Goal: Find specific page/section: Find specific page/section

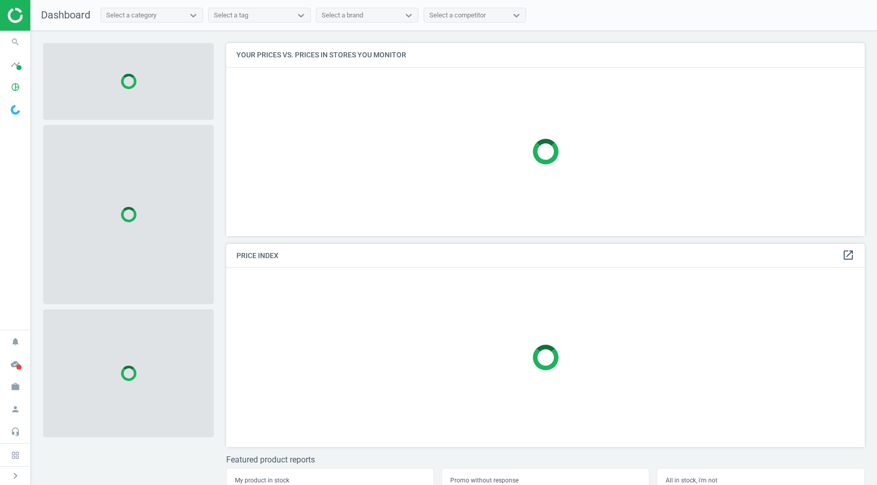
scroll to position [194, 639]
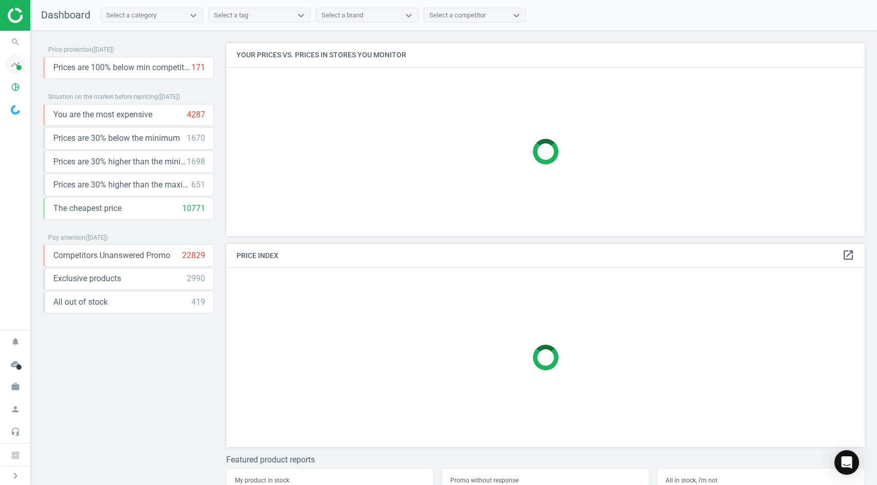
click at [14, 65] on icon "timeline" at bounding box center [15, 64] width 19 height 19
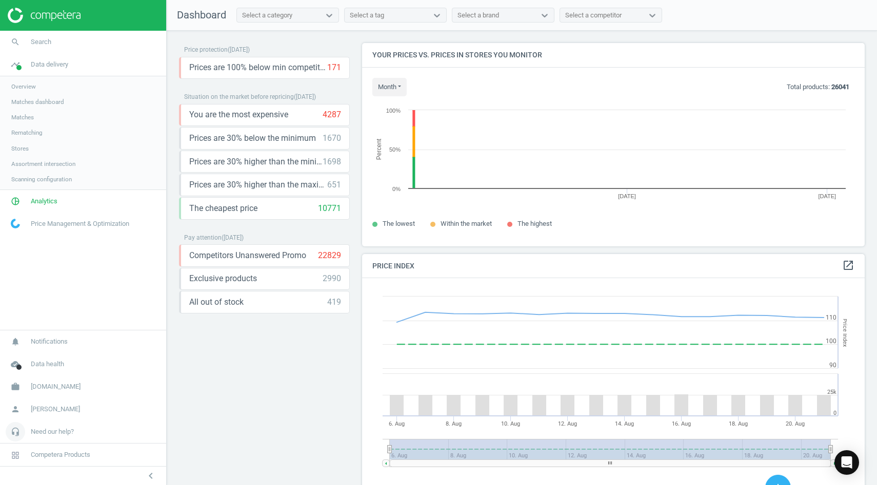
scroll to position [204, 503]
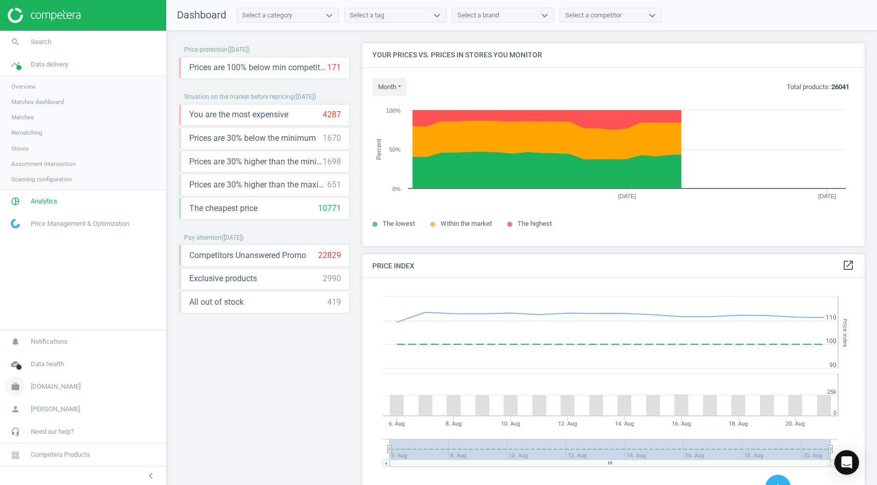
click at [54, 391] on span "[DOMAIN_NAME]" at bounding box center [56, 386] width 50 height 9
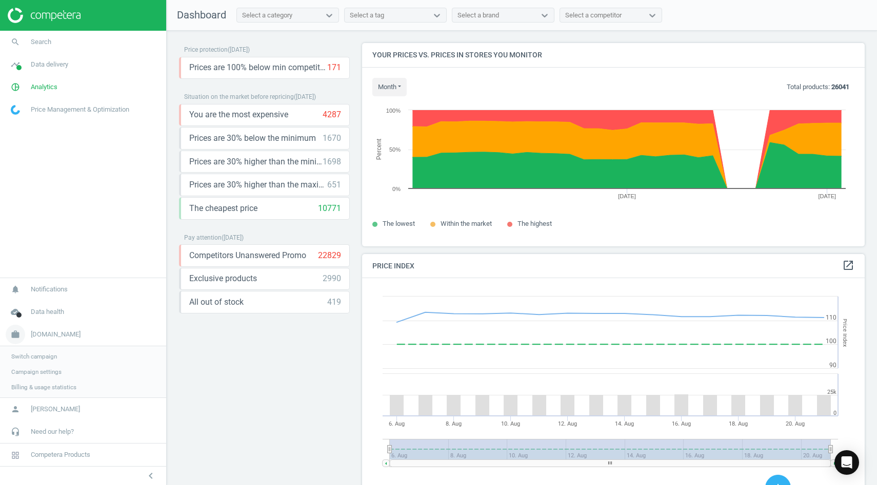
click at [10, 333] on icon "work" at bounding box center [15, 334] width 19 height 19
click at [13, 87] on icon "pie_chart_outlined" at bounding box center [15, 86] width 19 height 19
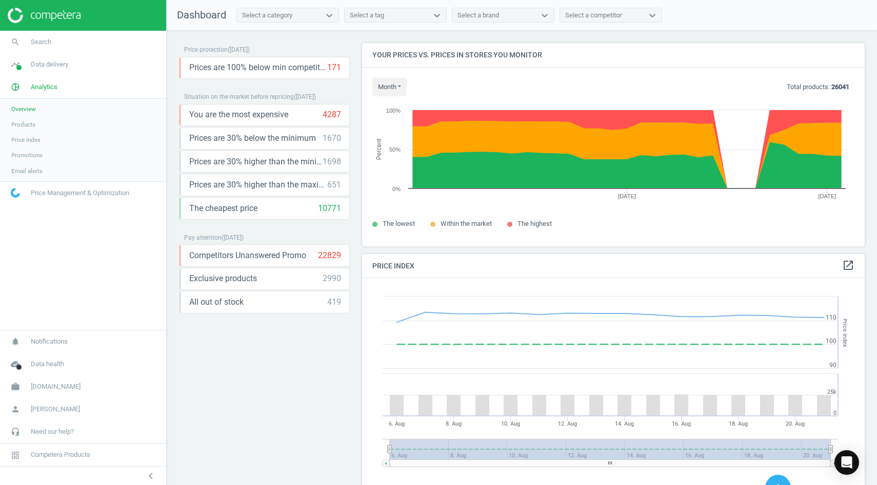
click at [34, 126] on span "Products" at bounding box center [23, 124] width 24 height 8
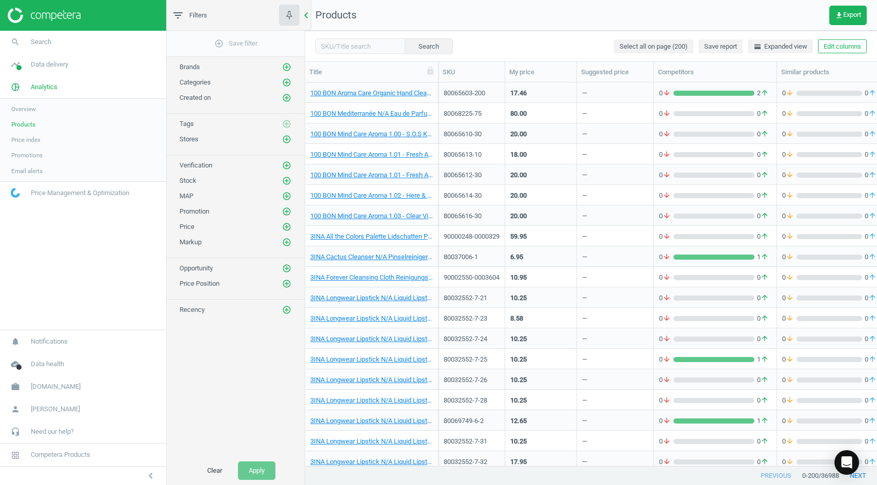
click at [307, 16] on icon "chevron_left" at bounding box center [306, 15] width 12 height 12
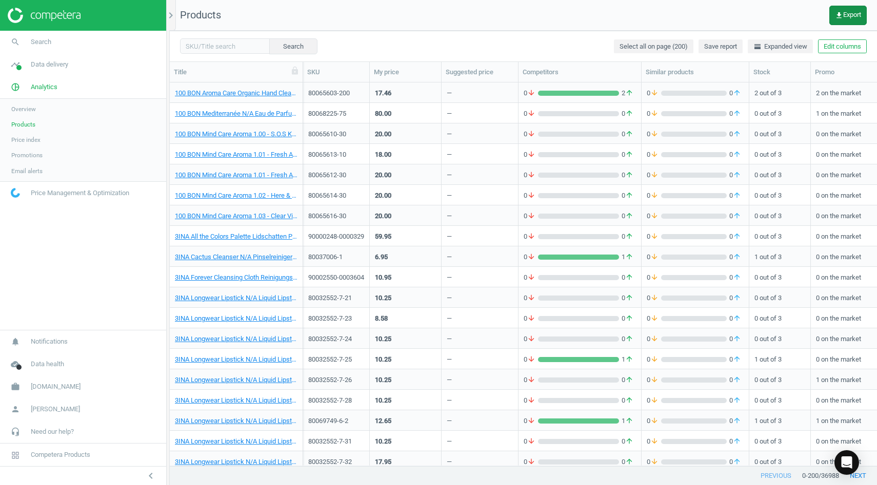
click at [839, 9] on button "get_app Export" at bounding box center [847, 15] width 37 height 19
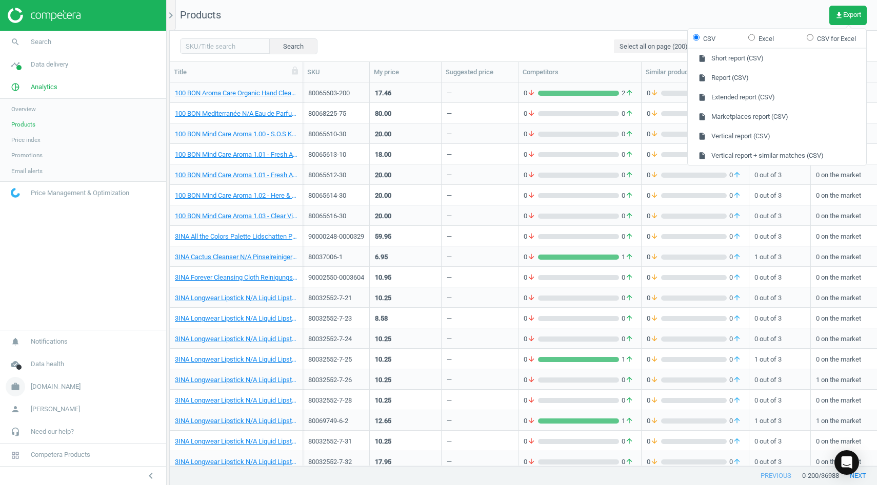
click at [17, 391] on icon "work" at bounding box center [15, 386] width 19 height 19
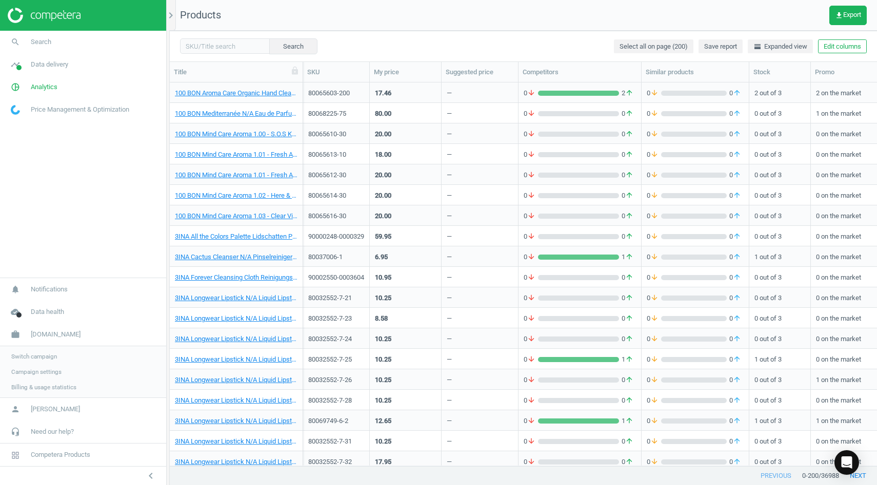
click at [36, 358] on span "Switch campaign" at bounding box center [34, 357] width 46 height 8
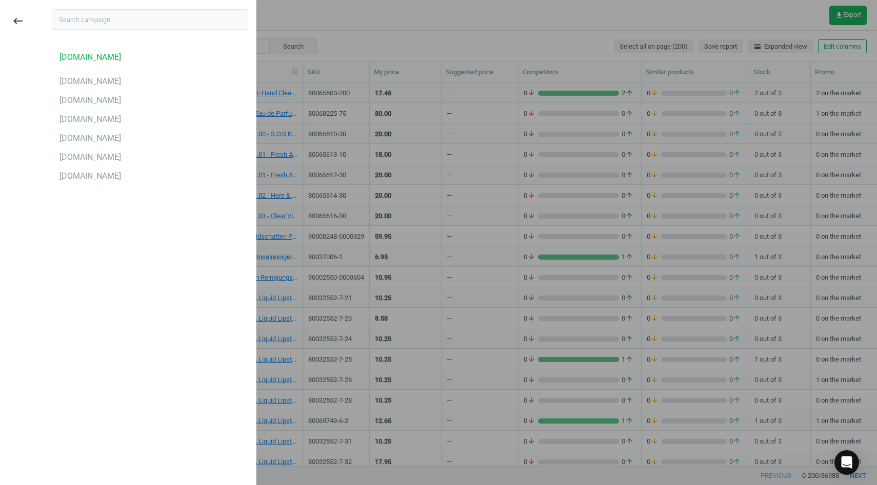
click at [90, 148] on div "[DOMAIN_NAME] [DOMAIN_NAME] [DOMAIN_NAME] [DOMAIN_NAME] [DOMAIN_NAME] [DOMAIN_N…" at bounding box center [150, 117] width 196 height 136
click at [89, 140] on div "[DOMAIN_NAME]" at bounding box center [90, 138] width 62 height 11
